Goal: Task Accomplishment & Management: Manage account settings

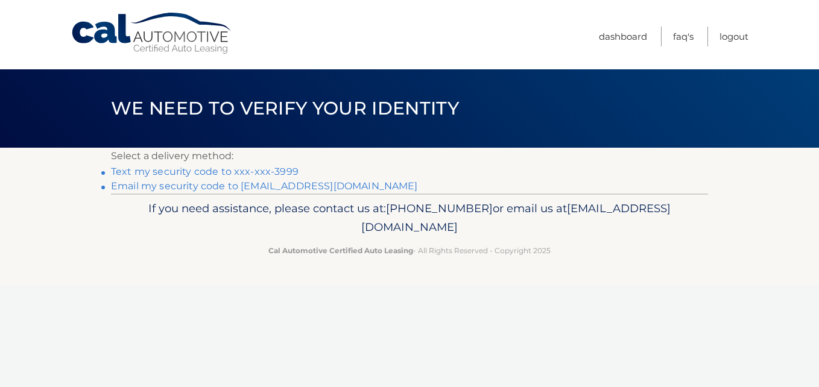
click at [271, 172] on link "Text my security code to xxx-xxx-3999" at bounding box center [204, 171] width 187 height 11
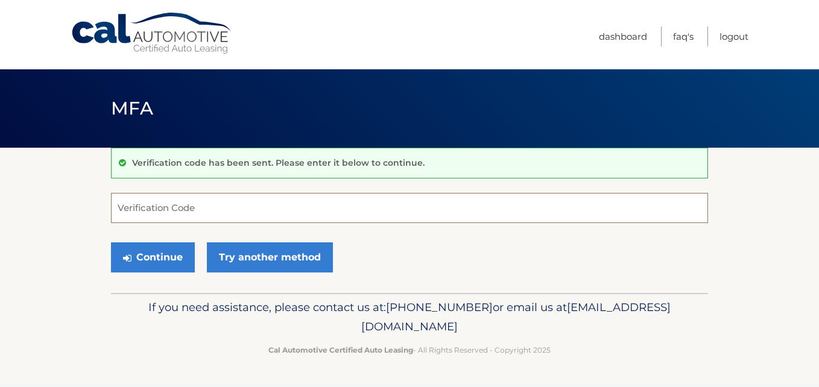
click at [241, 204] on input "Verification Code" at bounding box center [409, 208] width 597 height 30
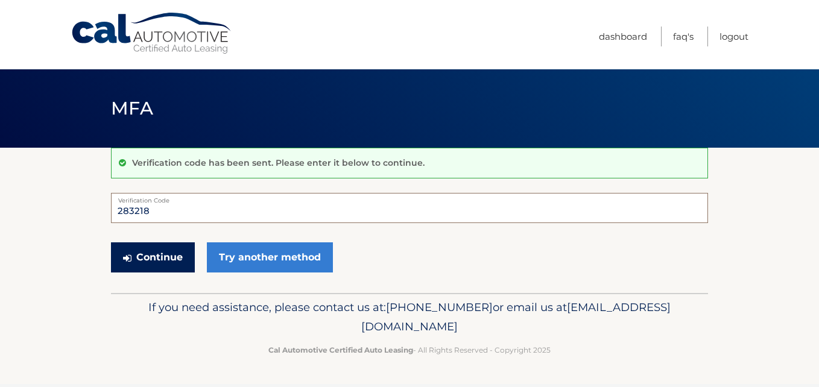
type input "283218"
click at [147, 260] on button "Continue" at bounding box center [153, 257] width 84 height 30
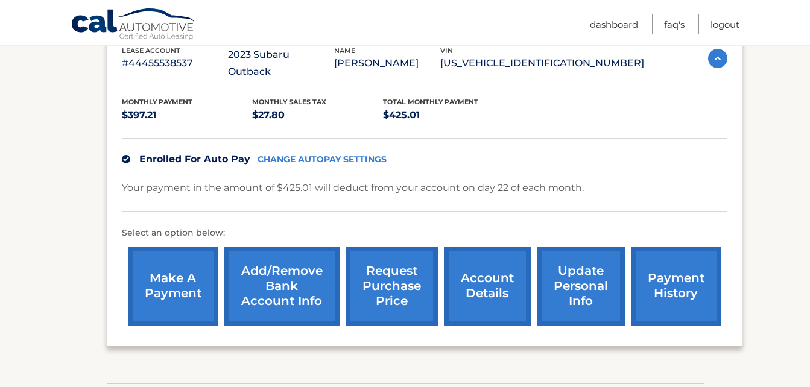
scroll to position [236, 0]
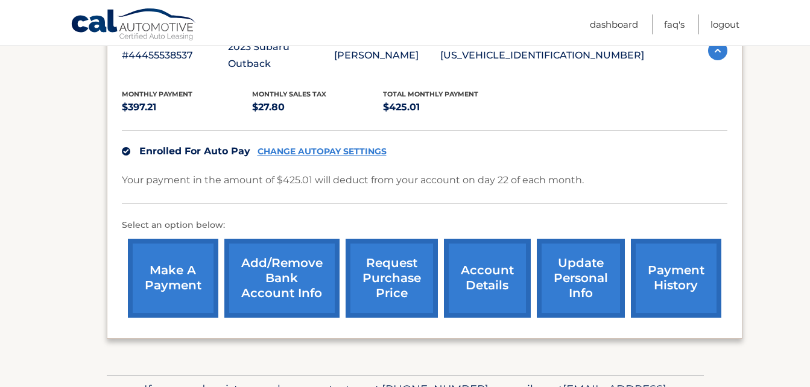
click at [477, 259] on link "account details" at bounding box center [487, 278] width 87 height 79
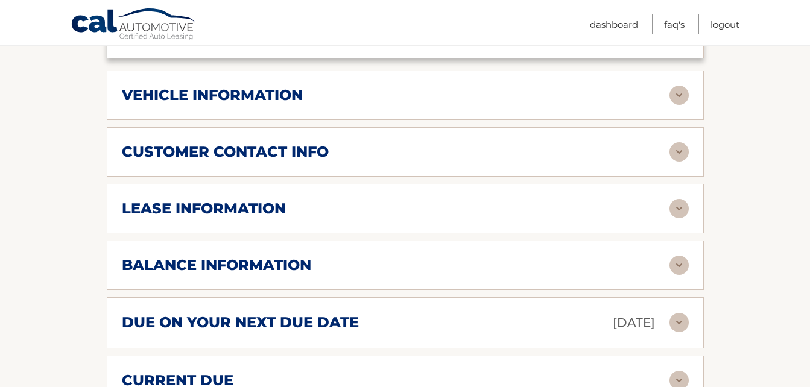
scroll to position [534, 0]
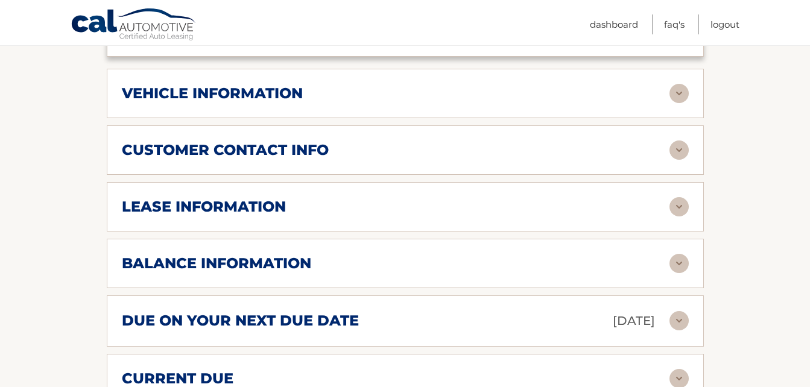
click at [681, 197] on img at bounding box center [678, 206] width 19 height 19
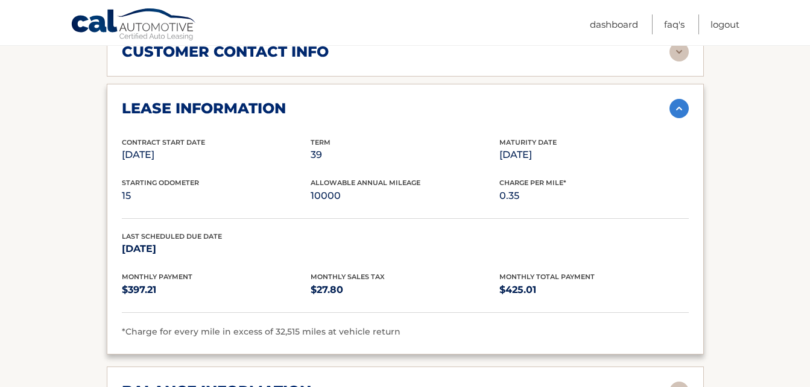
scroll to position [609, 0]
